Goal: Task Accomplishment & Management: Complete application form

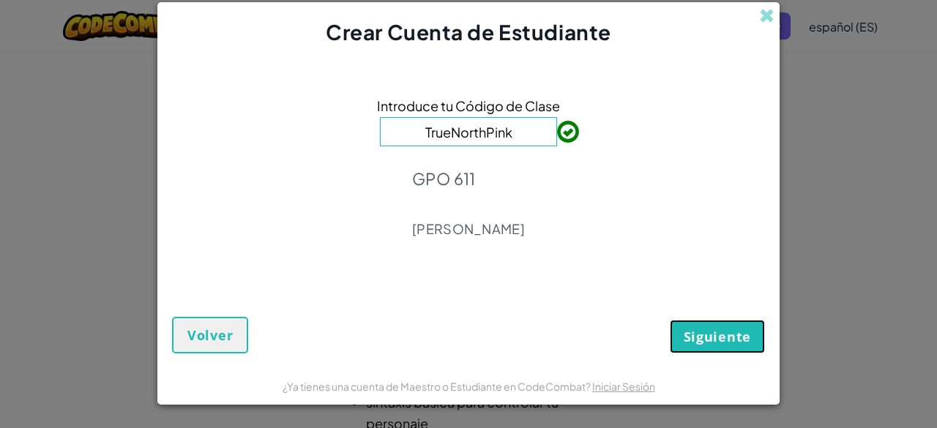
click at [687, 331] on span "Siguiente" at bounding box center [717, 337] width 67 height 18
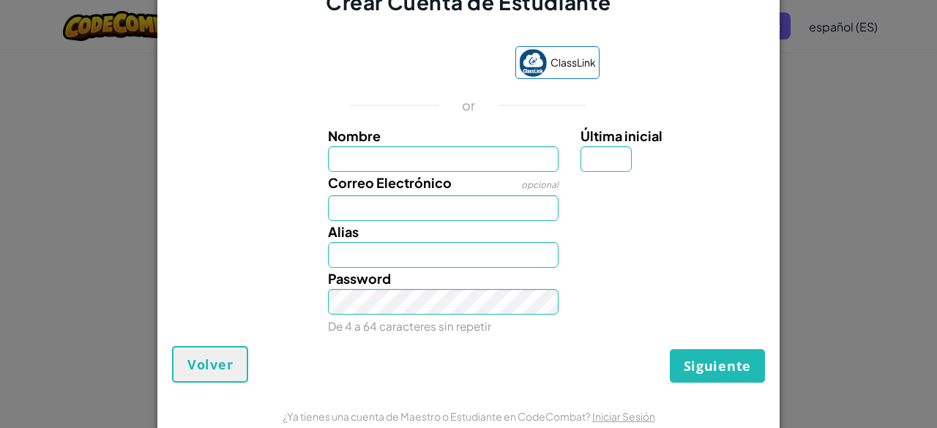
click at [498, 175] on div "Correo Electrónico opcional" at bounding box center [443, 196] width 253 height 49
click at [201, 356] on span "Volver" at bounding box center [209, 365] width 45 height 18
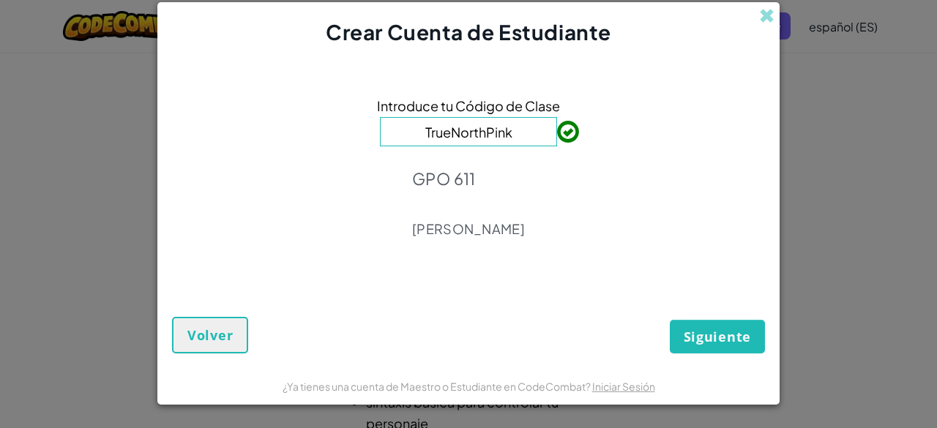
click at [201, 356] on form "Introduce tu Código de Clase TrueNorthPink GPO 611 [PERSON_NAME] Siguiente Volv…" at bounding box center [468, 207] width 622 height 321
click at [214, 343] on button "Volver" at bounding box center [210, 335] width 76 height 37
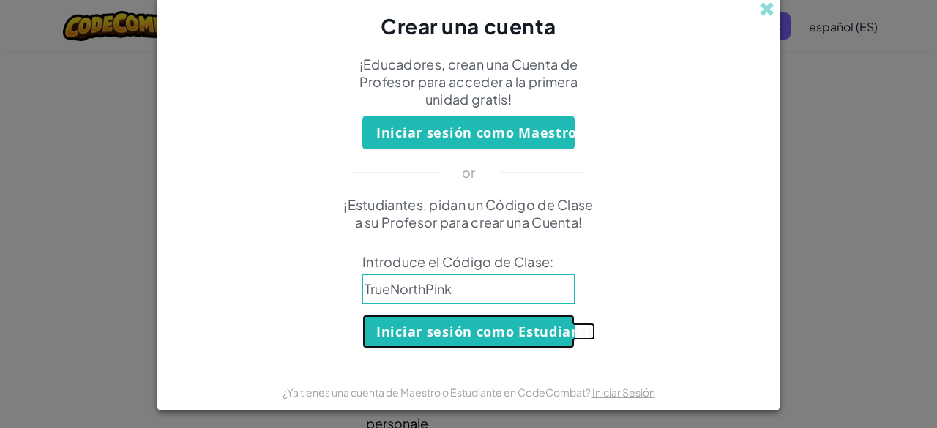
click at [489, 324] on button "Iniciar sesión como Estudiante" at bounding box center [468, 332] width 212 height 34
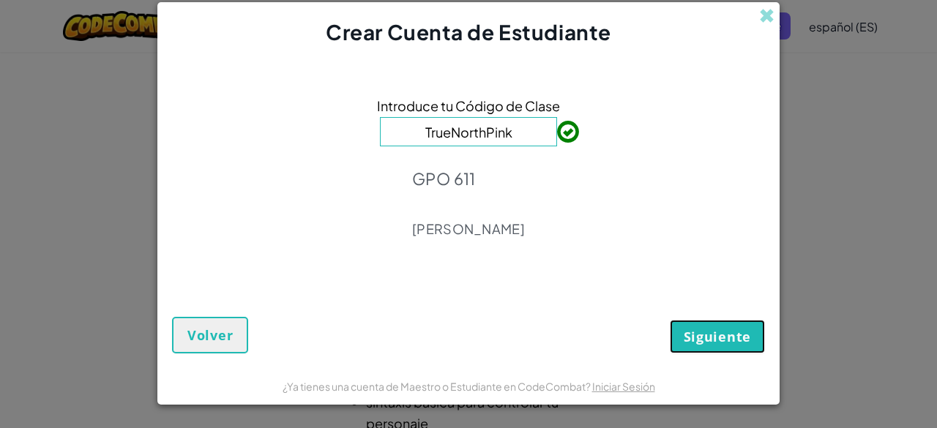
click at [688, 324] on button "Siguiente" at bounding box center [717, 337] width 95 height 34
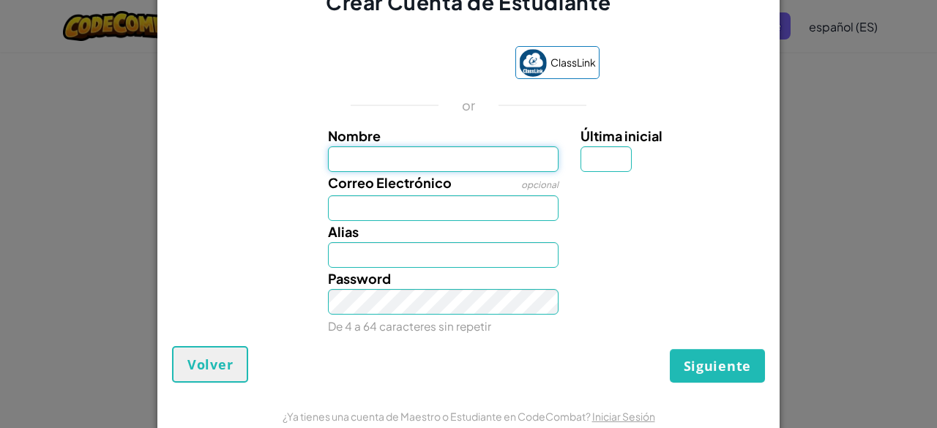
click at [395, 153] on input "Nombre" at bounding box center [443, 159] width 231 height 26
type input "[PERSON_NAME]"
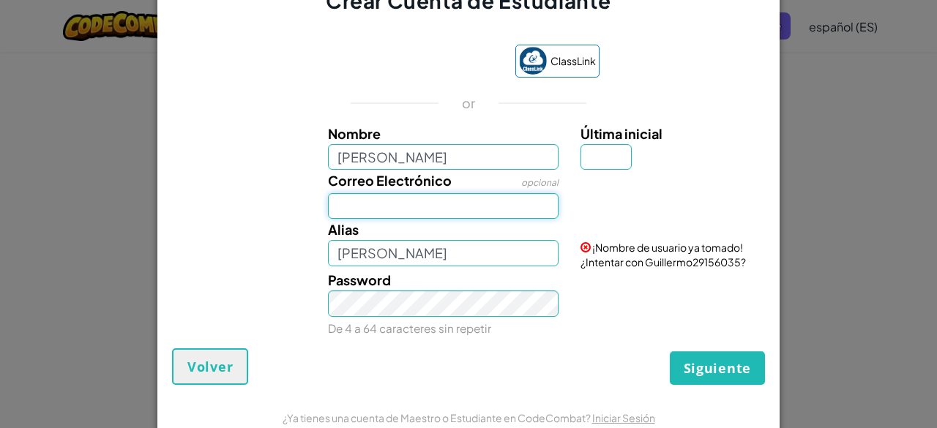
click at [395, 206] on input "Correo Electrónico" at bounding box center [443, 206] width 231 height 26
type input "[EMAIL_ADDRESS][DOMAIN_NAME]"
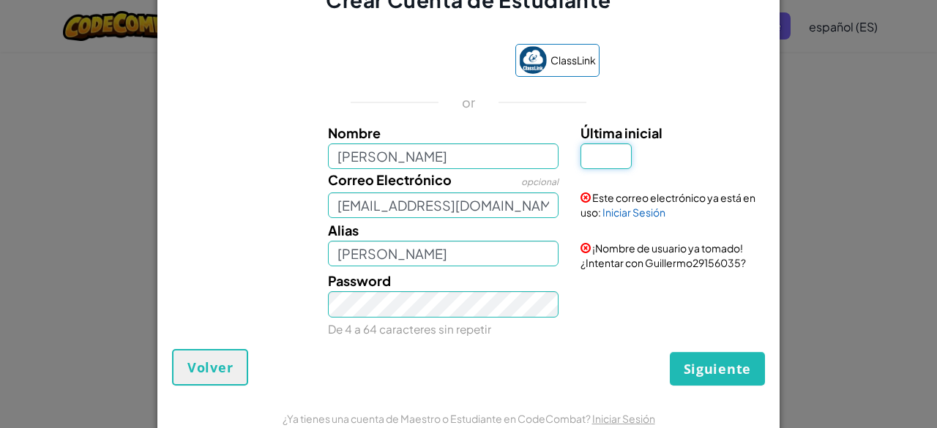
click at [610, 164] on input "Última inicial" at bounding box center [605, 156] width 51 height 26
type input "M"
type input "GuillermoM"
